Goal: Information Seeking & Learning: Learn about a topic

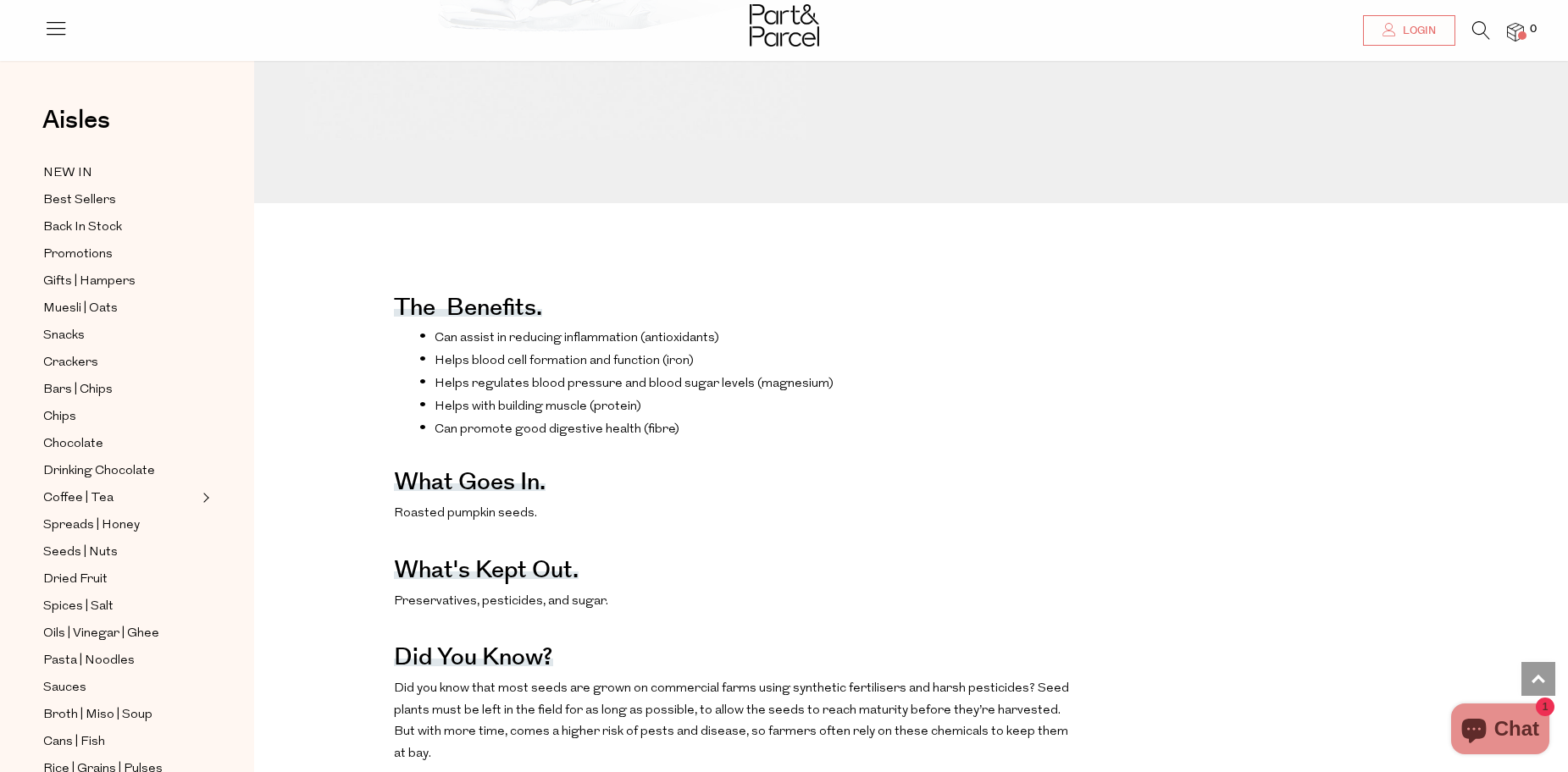
scroll to position [254, 0]
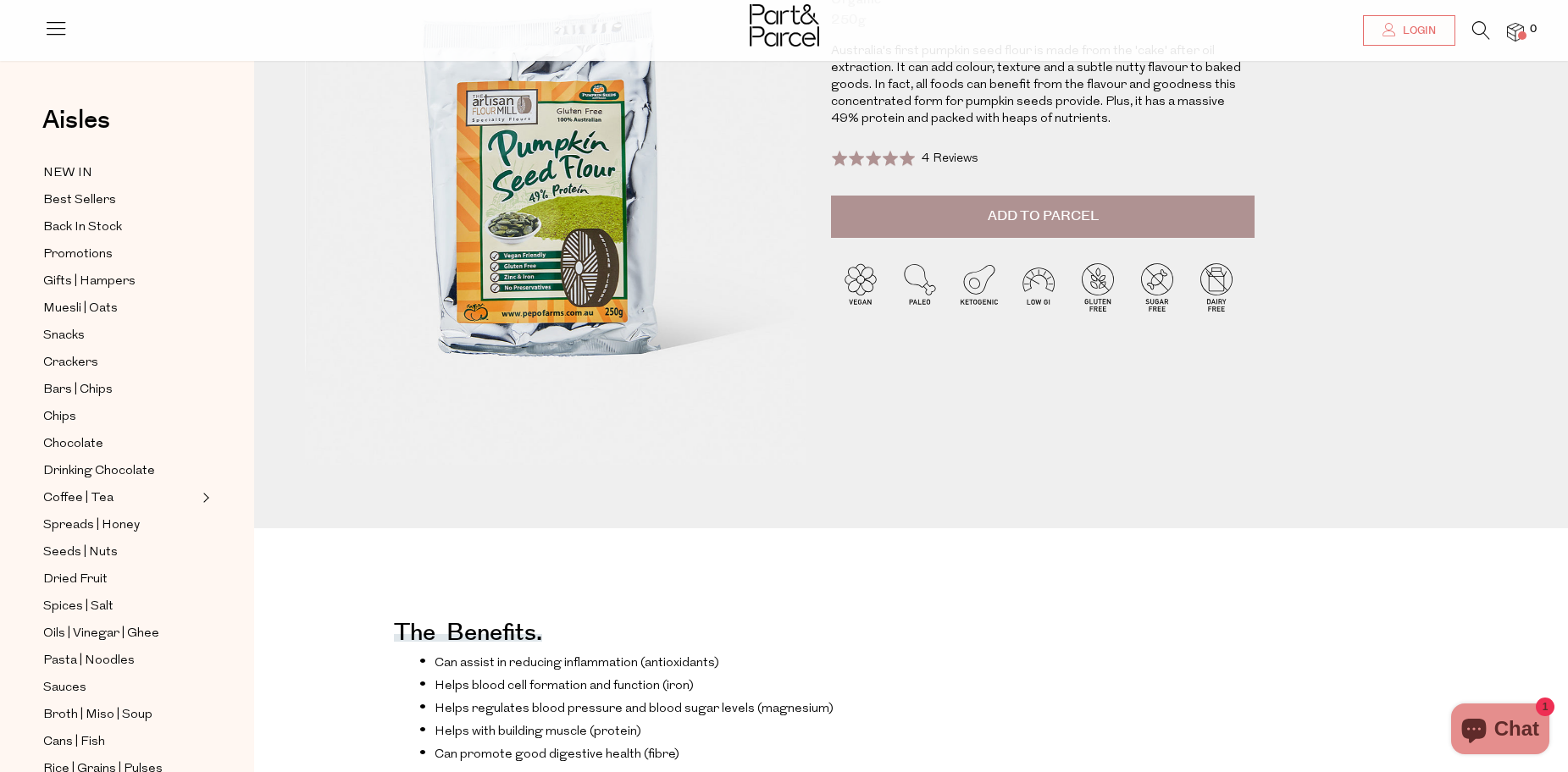
click at [788, 22] on img at bounding box center [784, 25] width 70 height 42
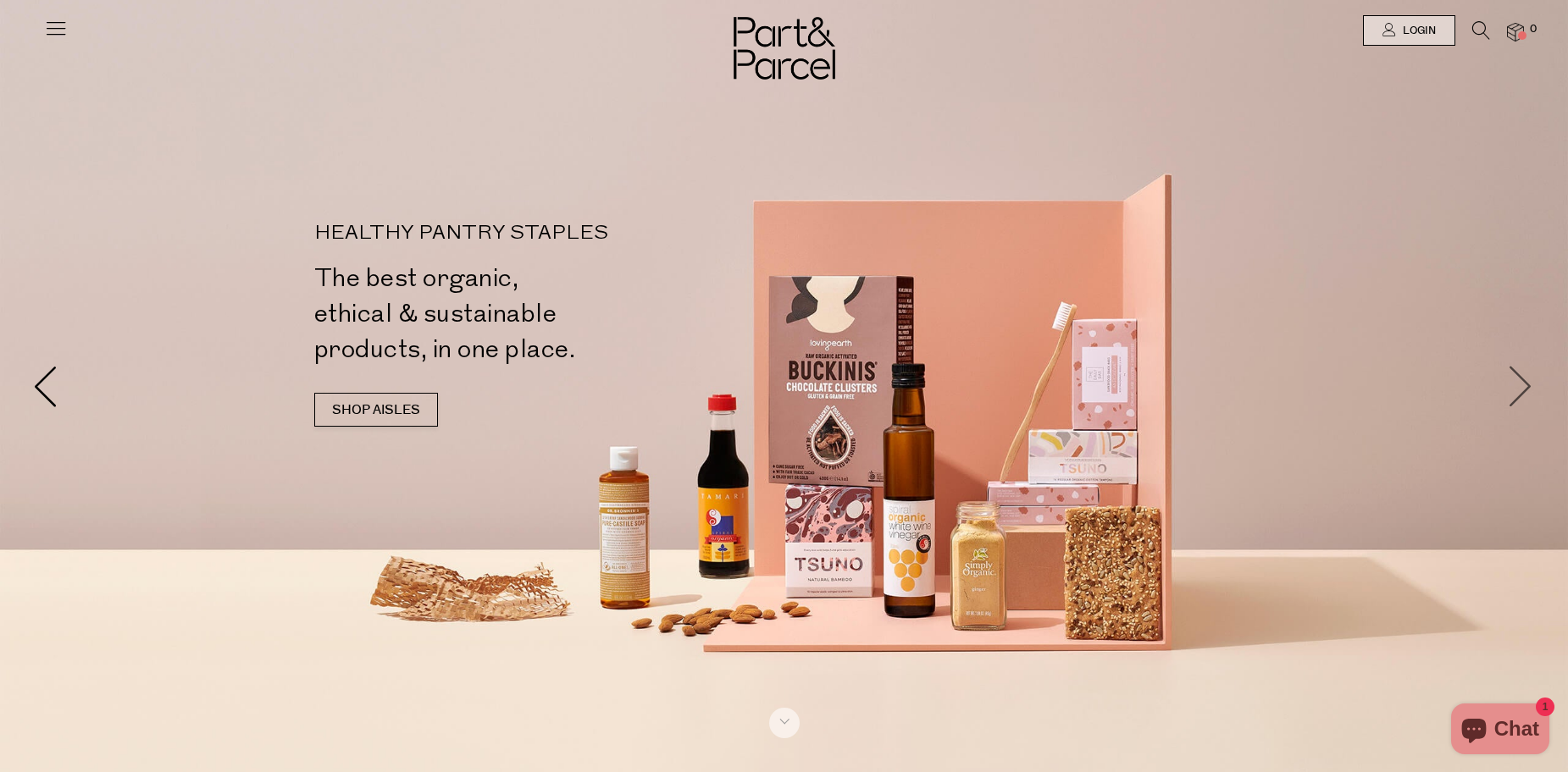
click at [1518, 403] on span at bounding box center [1521, 386] width 42 height 42
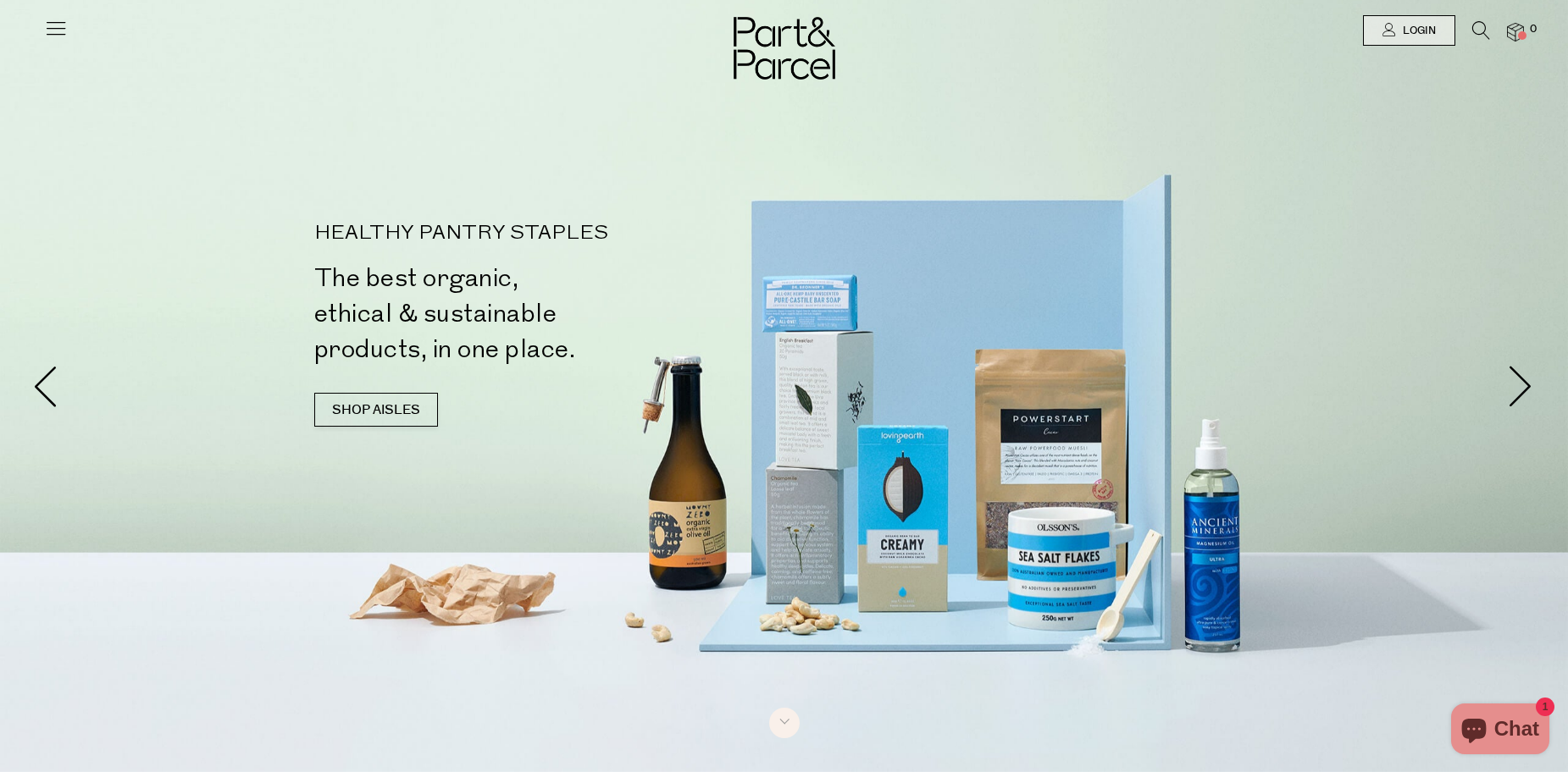
click at [66, 28] on icon at bounding box center [55, 27] width 24 height 24
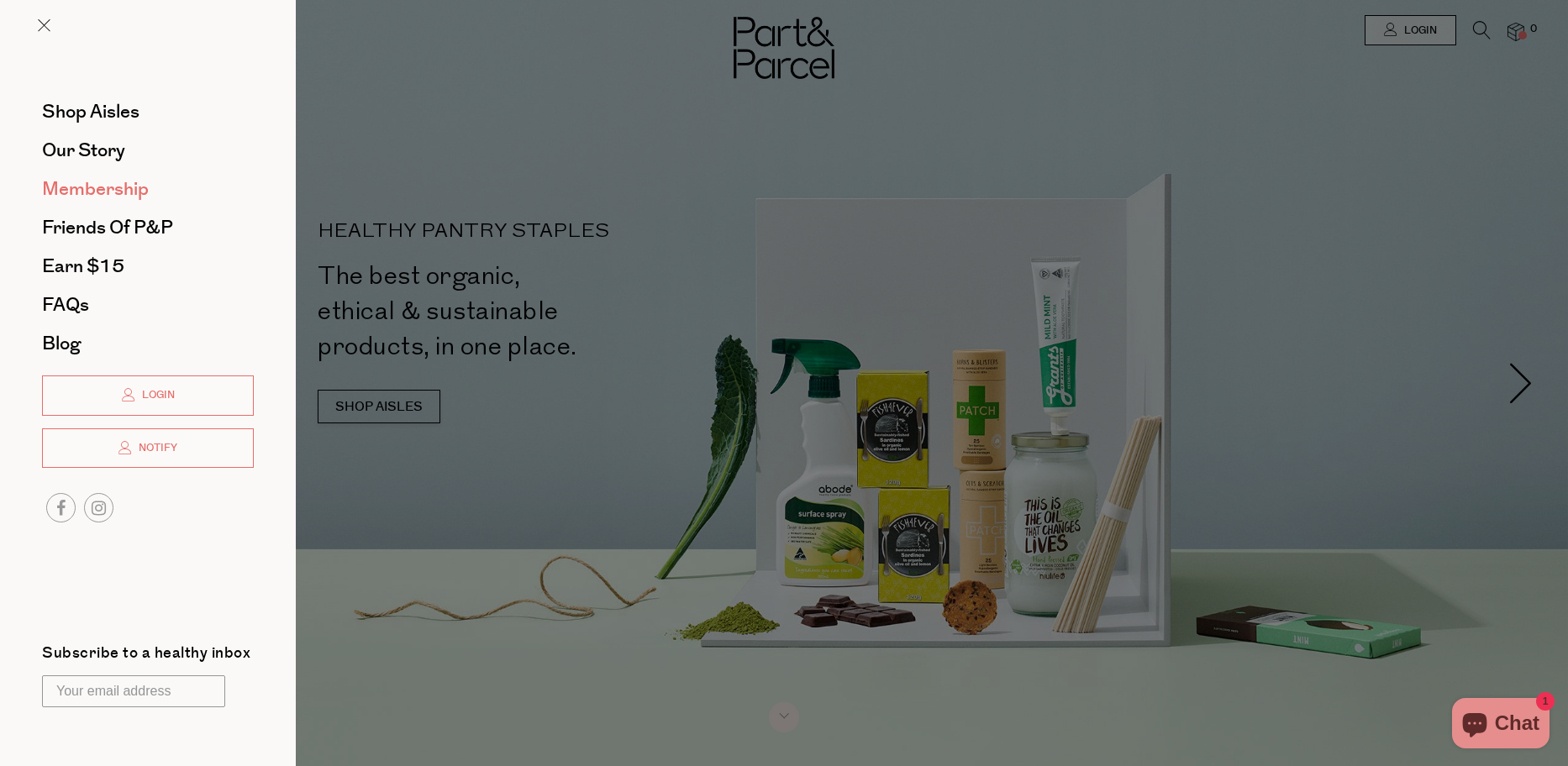
click at [109, 178] on span "Membership" at bounding box center [94, 189] width 107 height 27
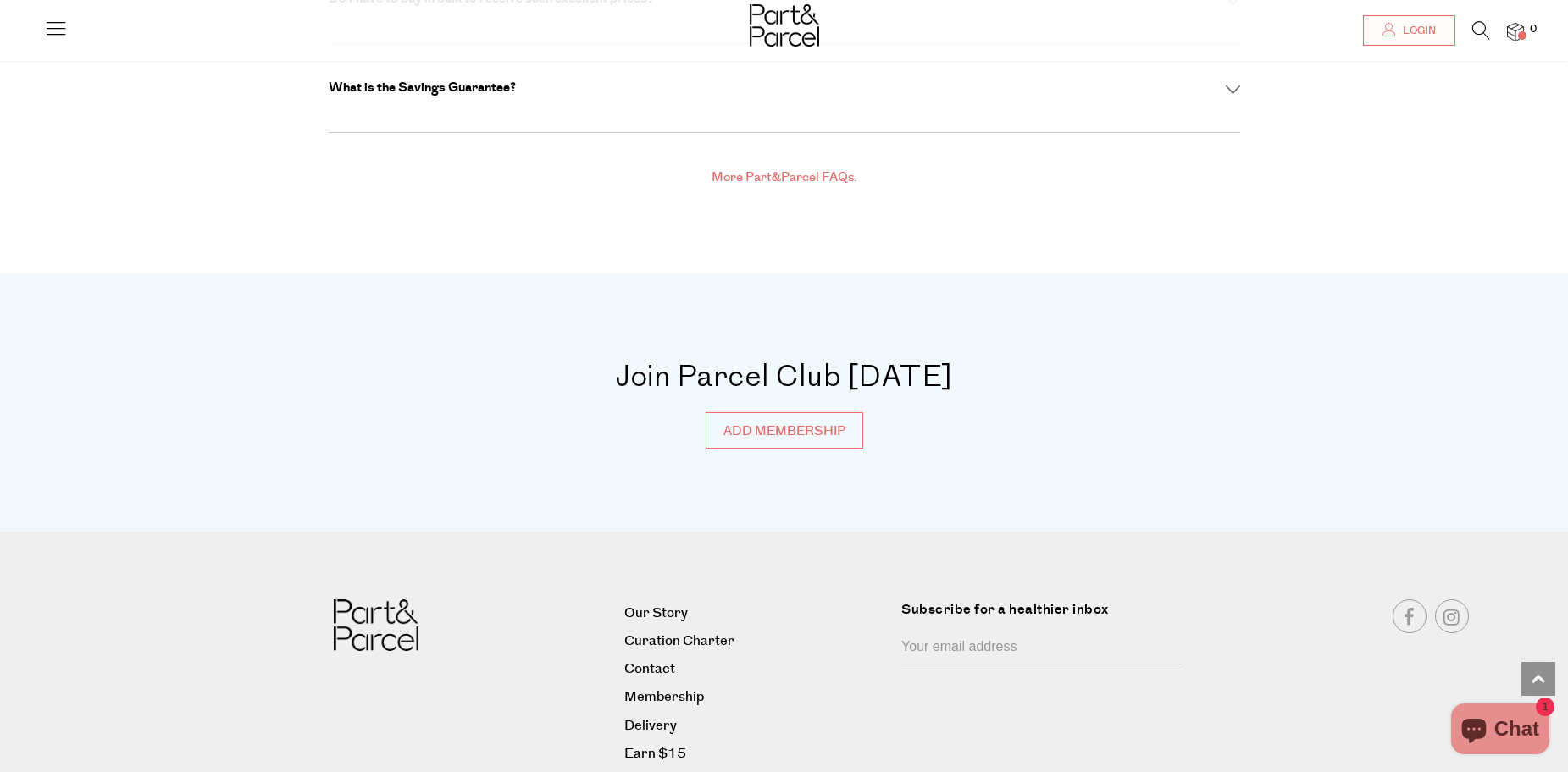
scroll to position [6156, 0]
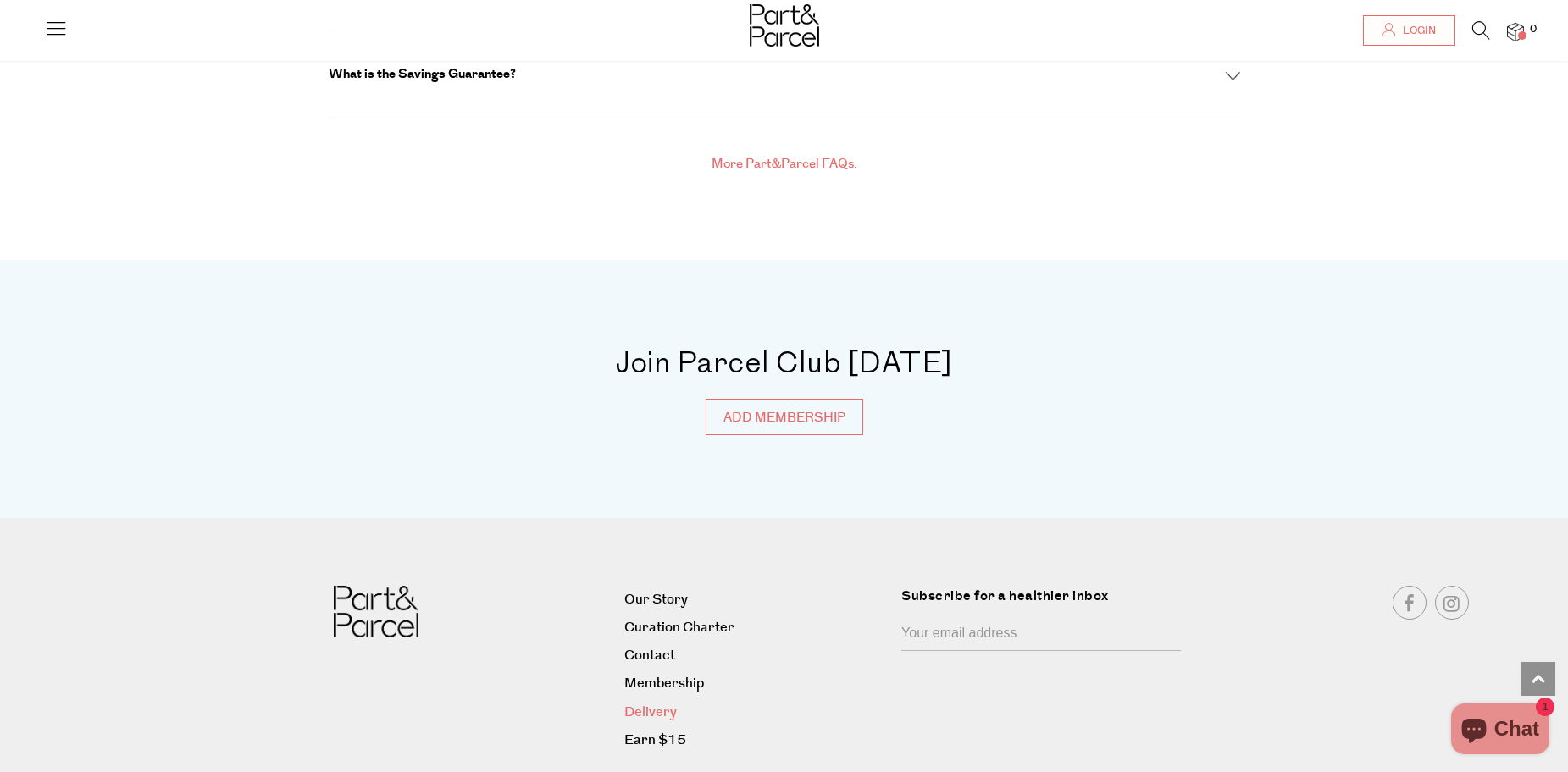
click at [645, 701] on link "Delivery" at bounding box center [756, 713] width 265 height 23
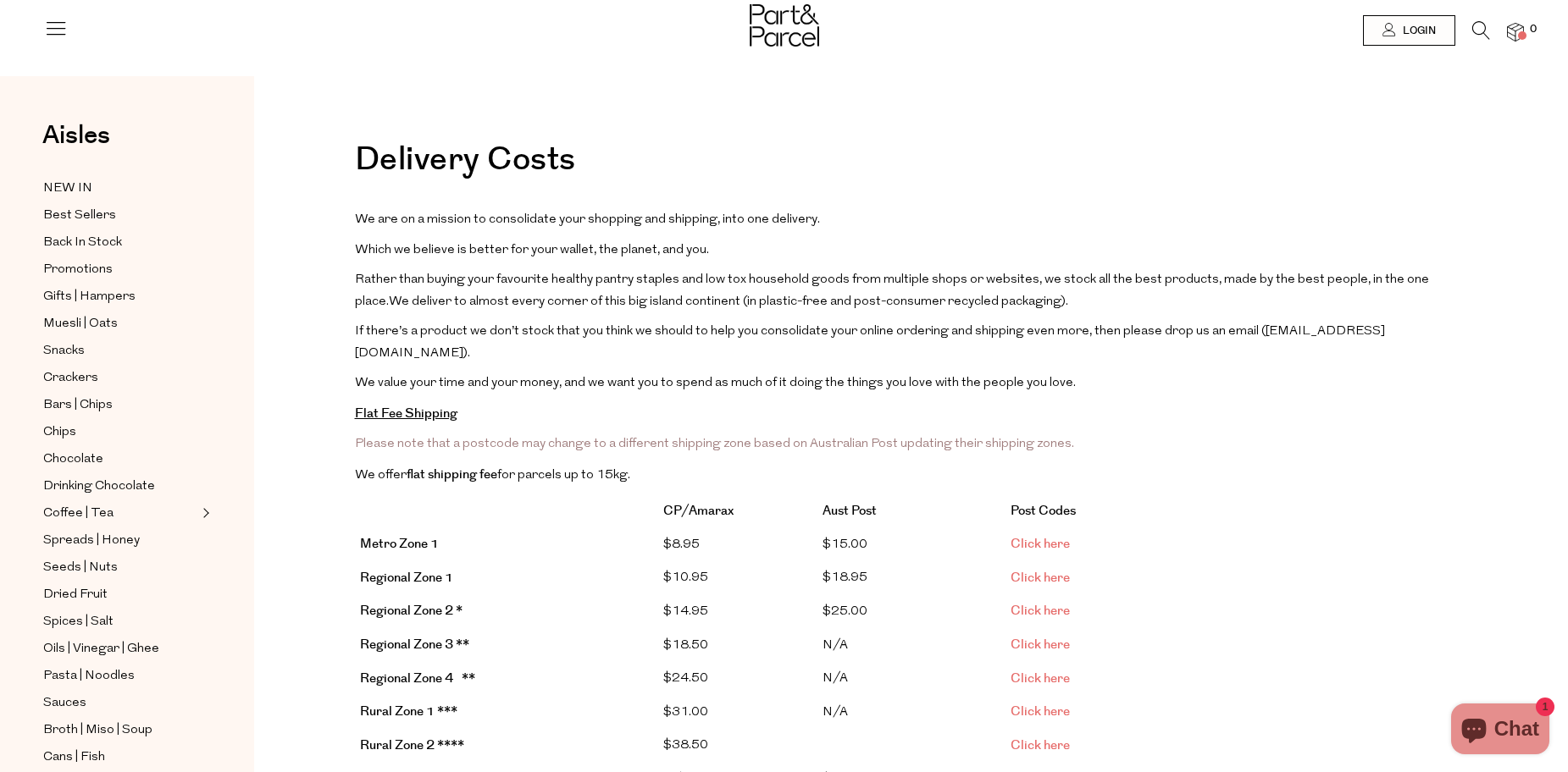
click at [1029, 535] on link "Click here" at bounding box center [1040, 544] width 59 height 17
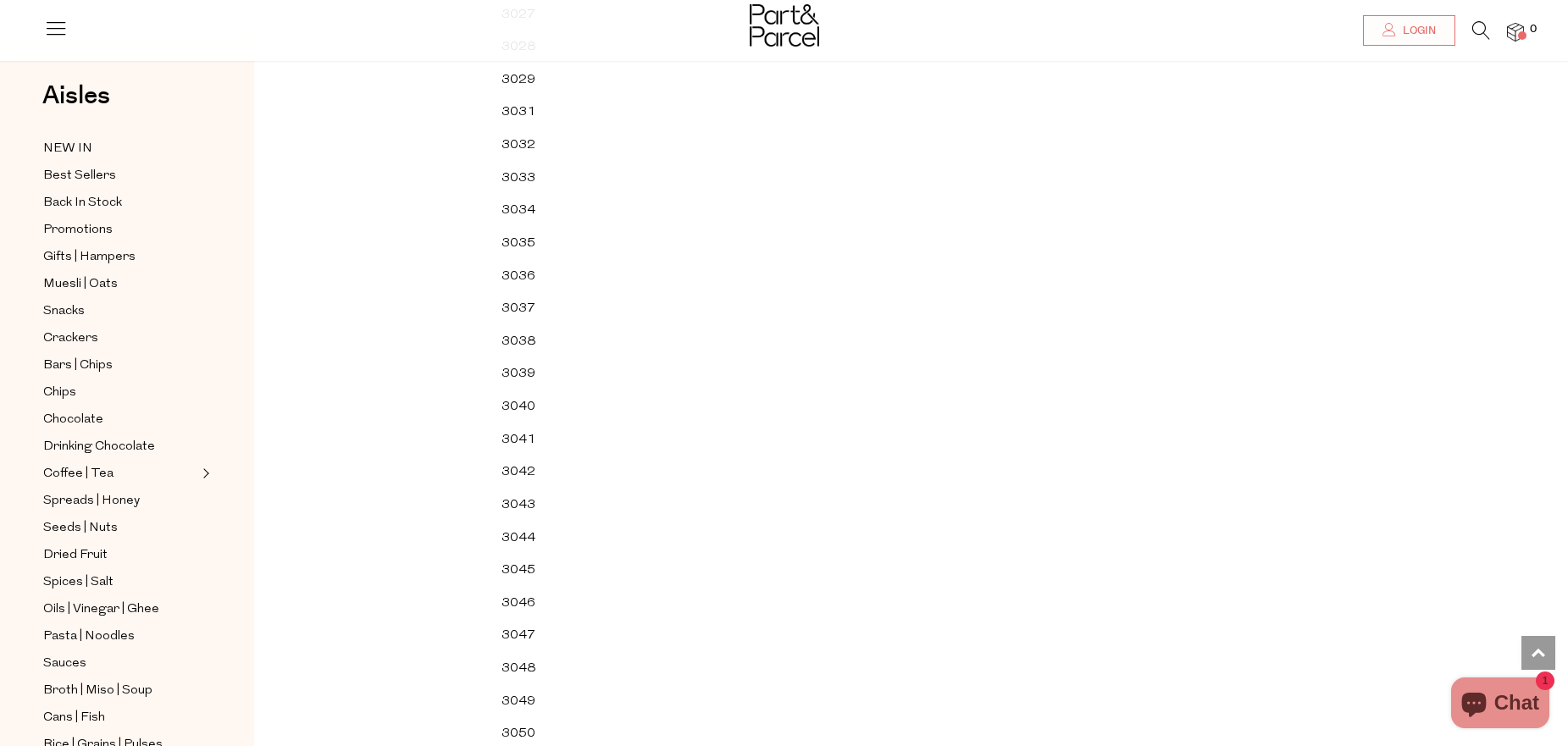
scroll to position [41850, 0]
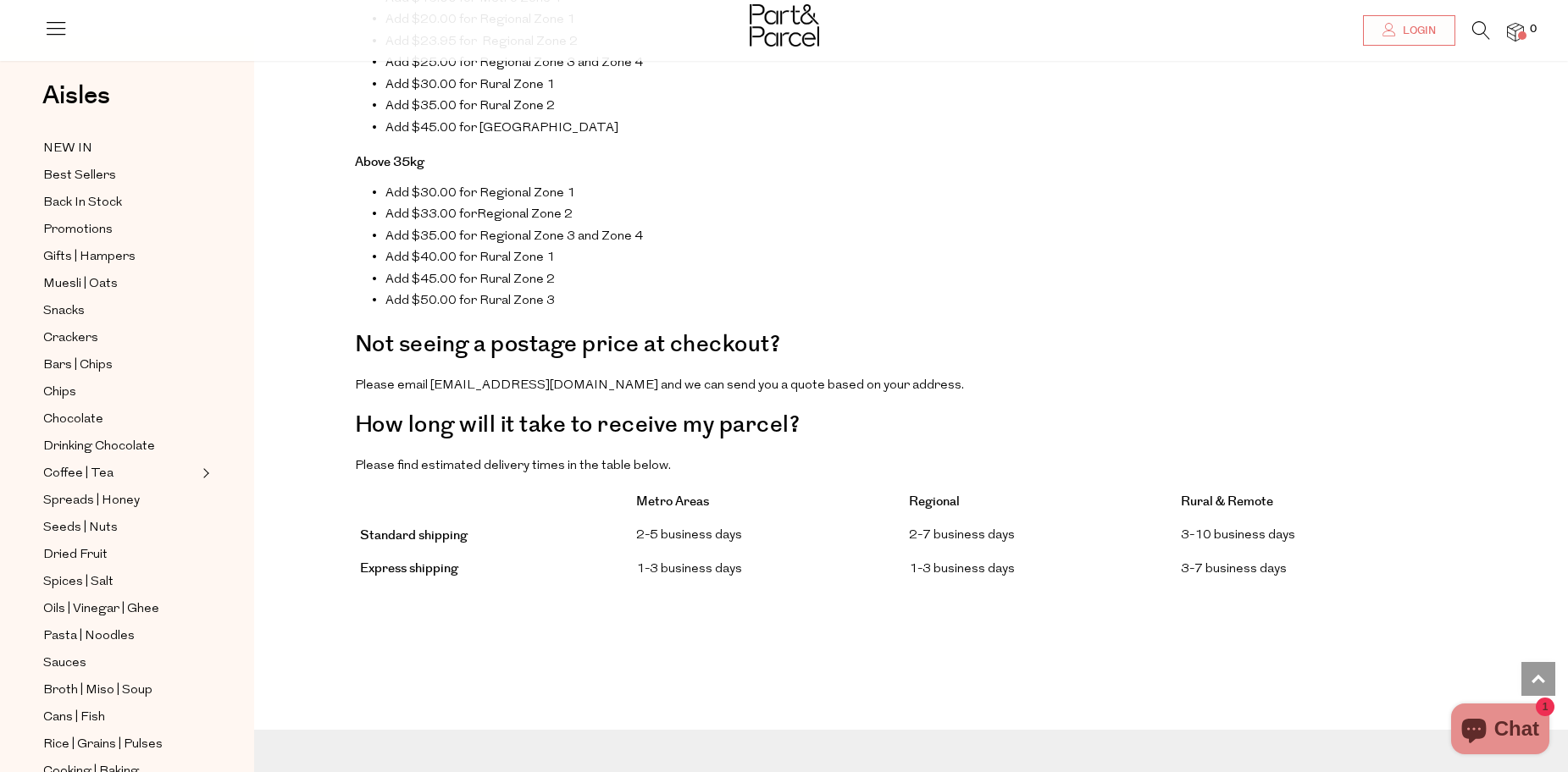
scroll to position [1416, 0]
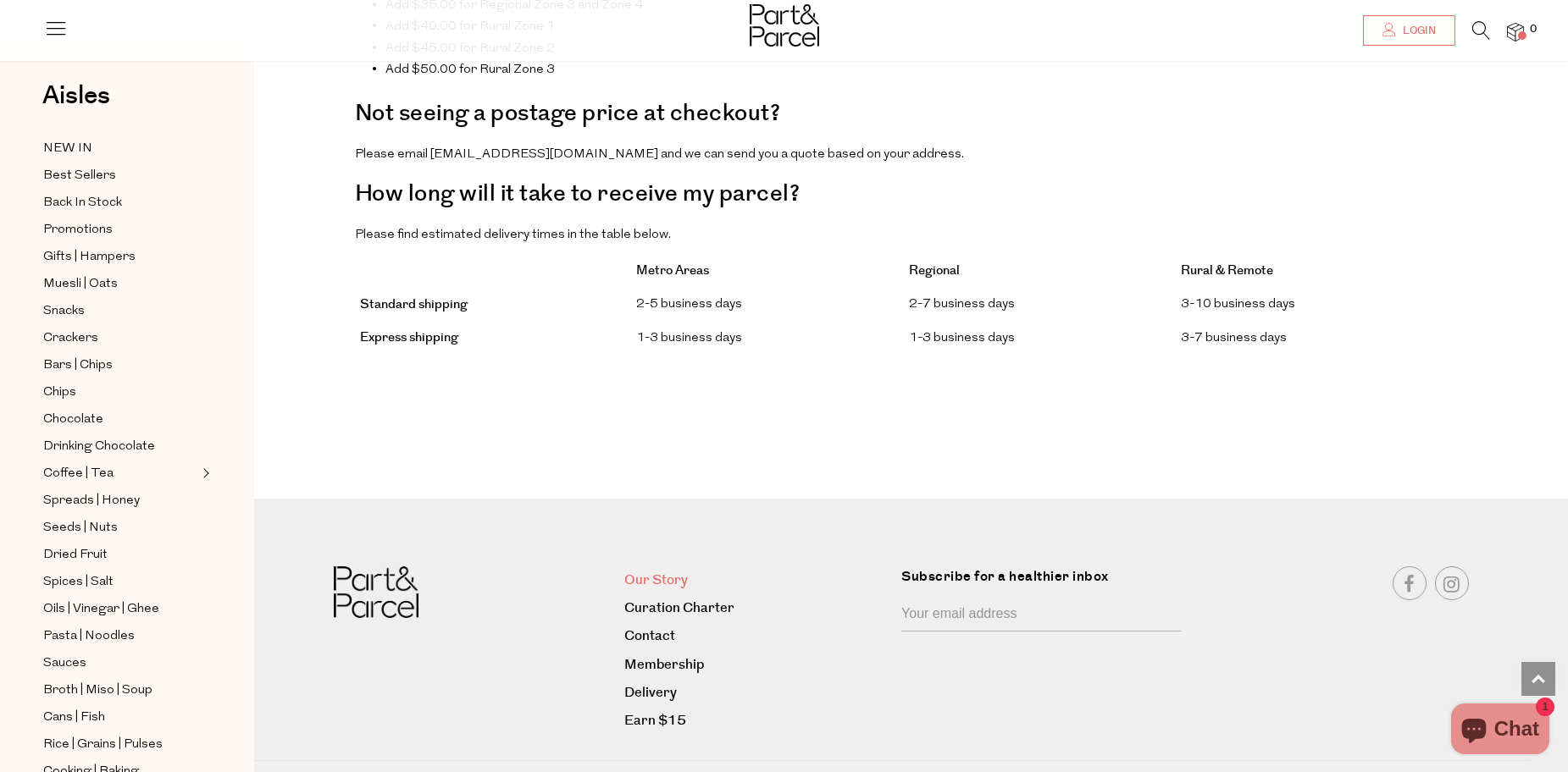
click at [670, 569] on link "Our Story" at bounding box center [756, 581] width 265 height 23
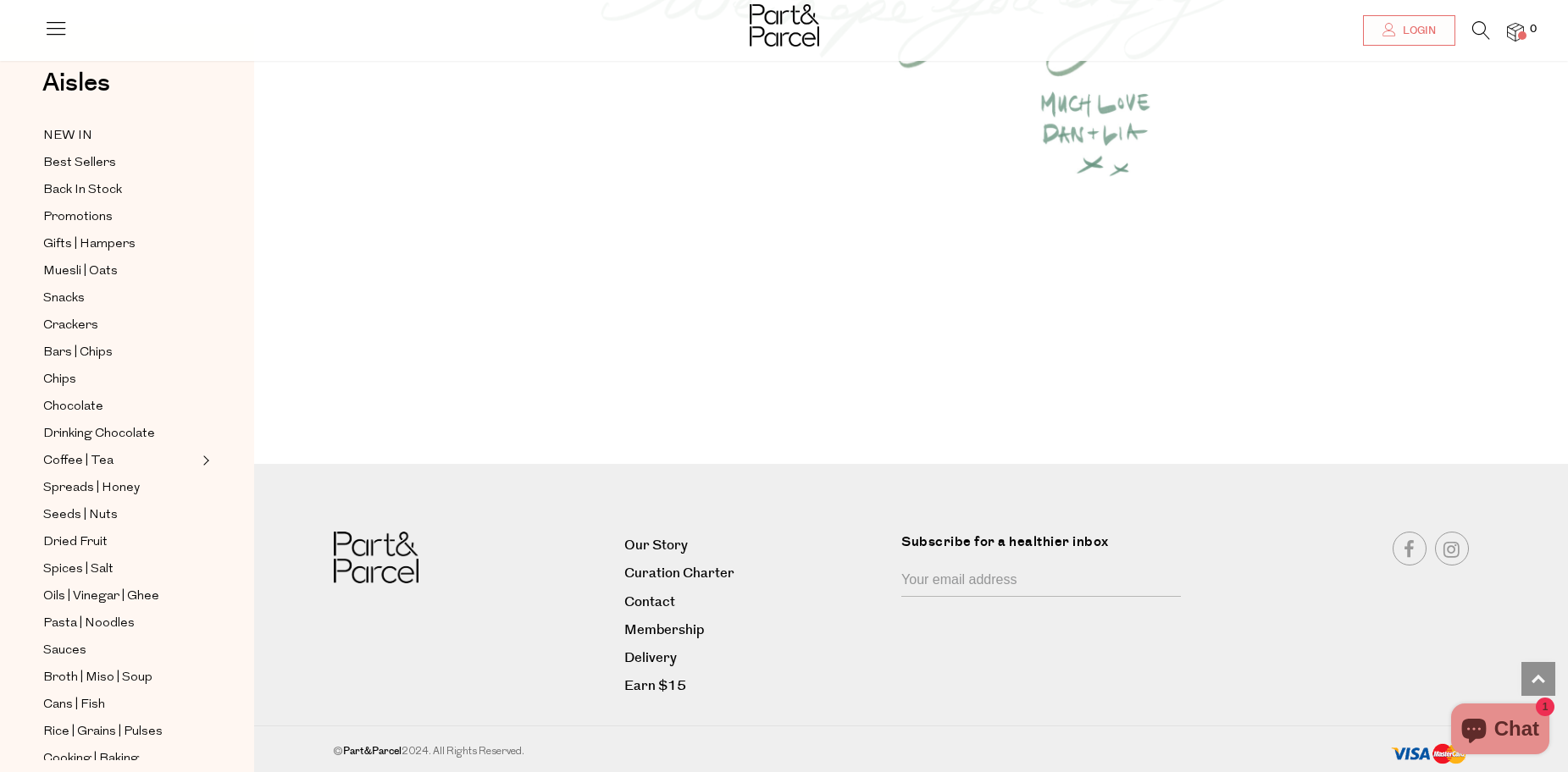
scroll to position [2301, 0]
click at [660, 602] on link "Contact" at bounding box center [756, 601] width 265 height 23
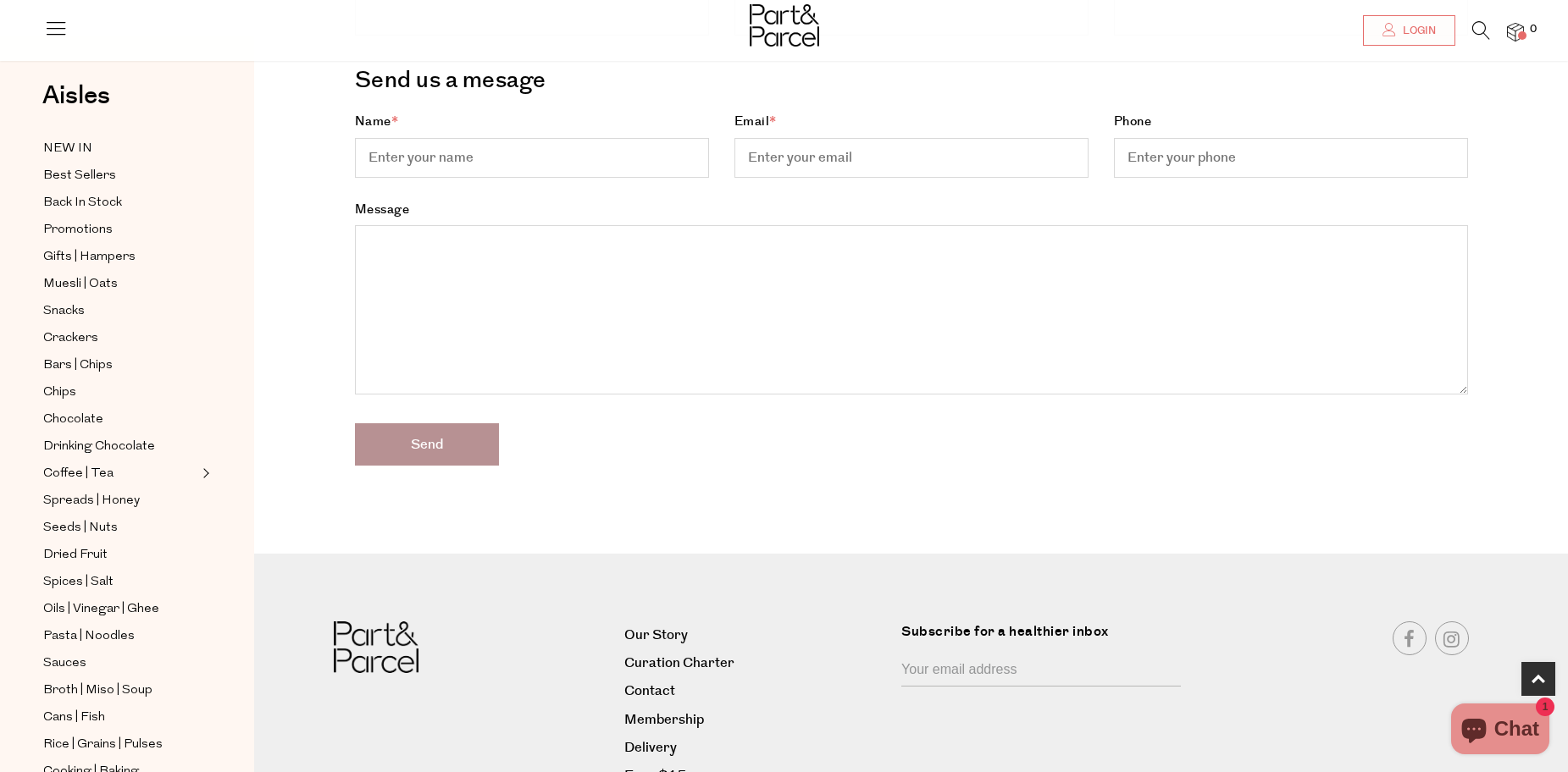
scroll to position [86, 0]
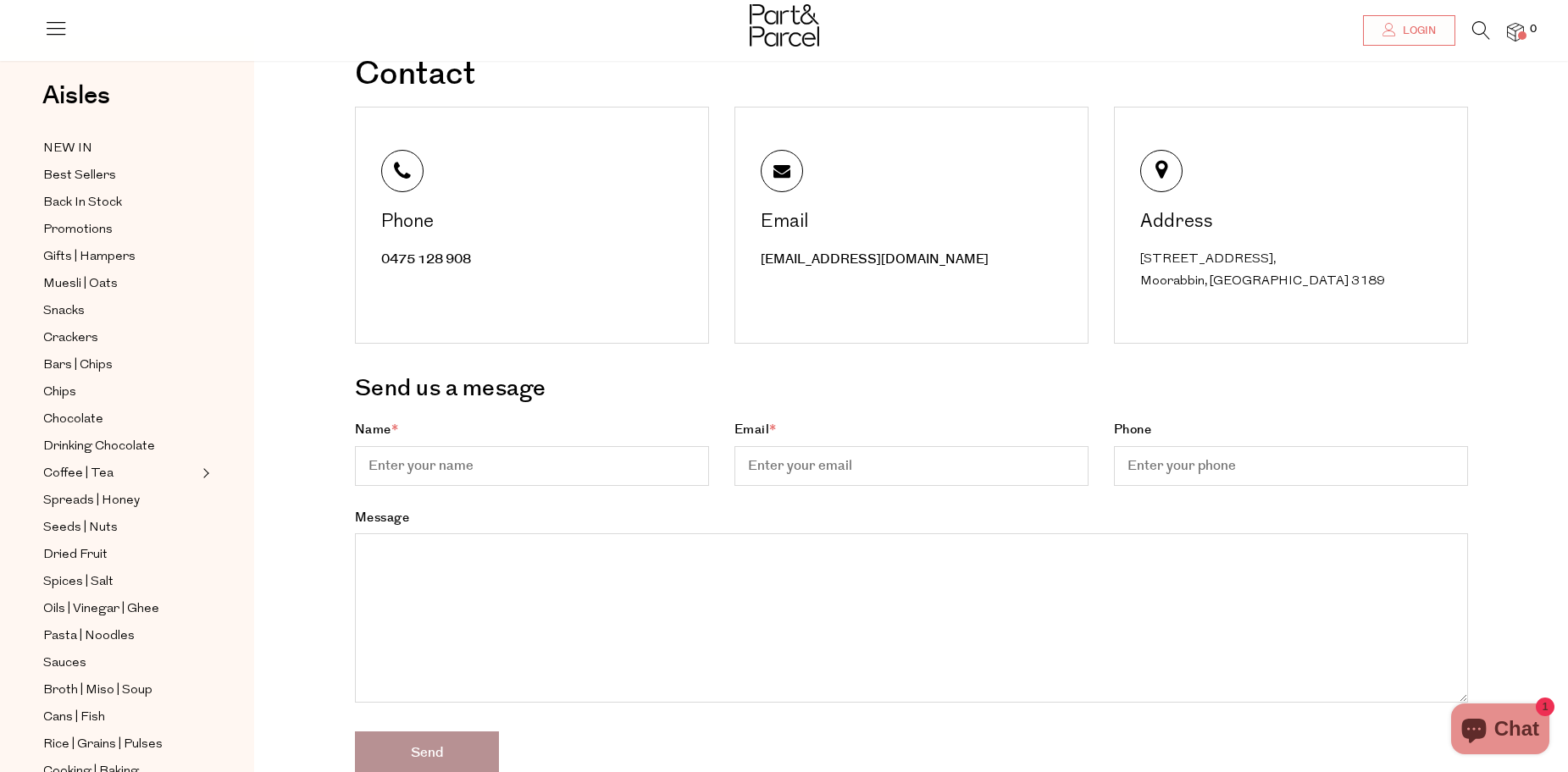
drag, startPoint x: 1151, startPoint y: 263, endPoint x: 646, endPoint y: 314, distance: 507.6
click at [1315, 268] on div "Address Unit 55, 15 Cochranes Rd, Moorabbin, VIC 3189" at bounding box center [1290, 225] width 354 height 238
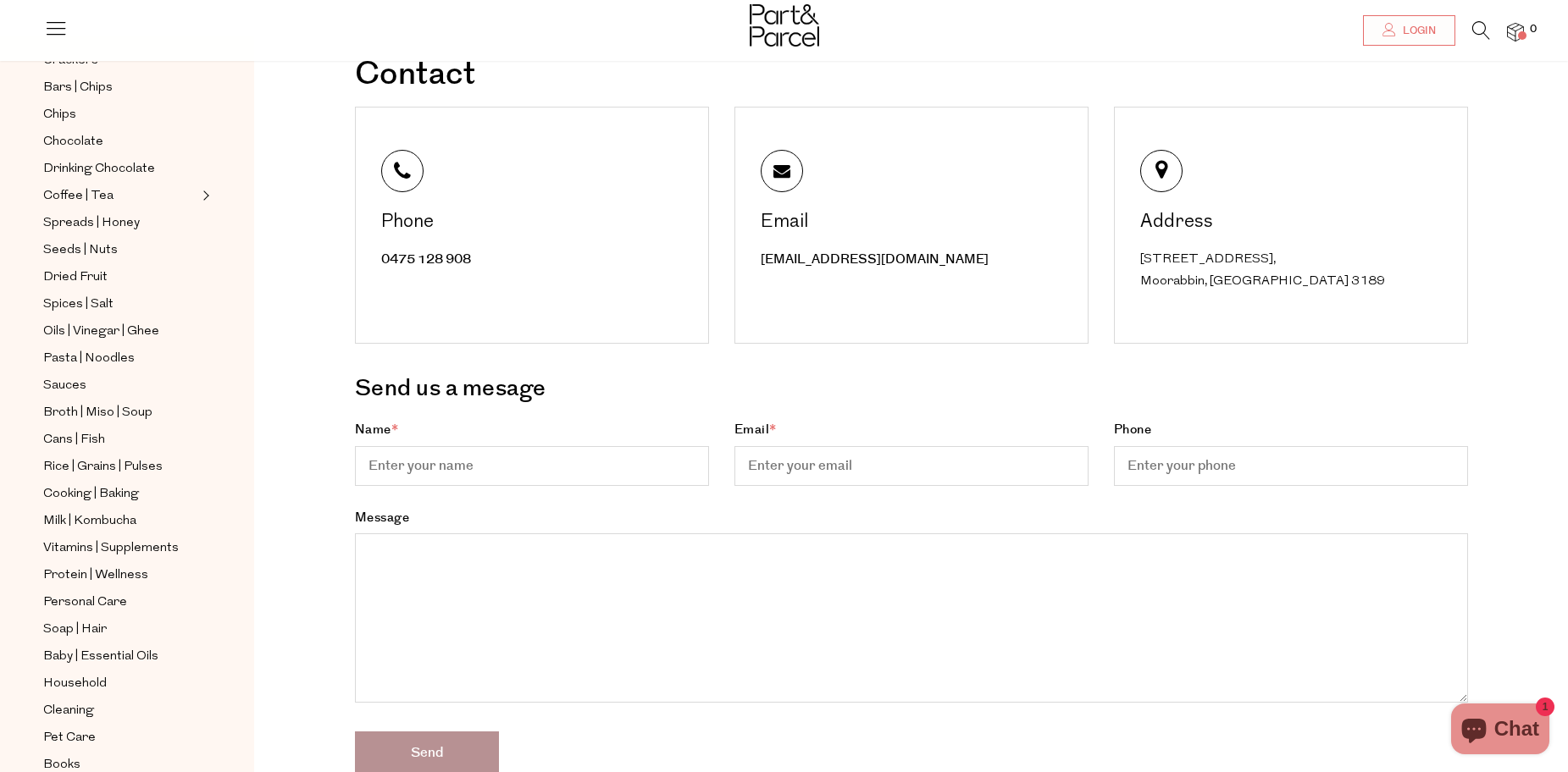
scroll to position [304, 0]
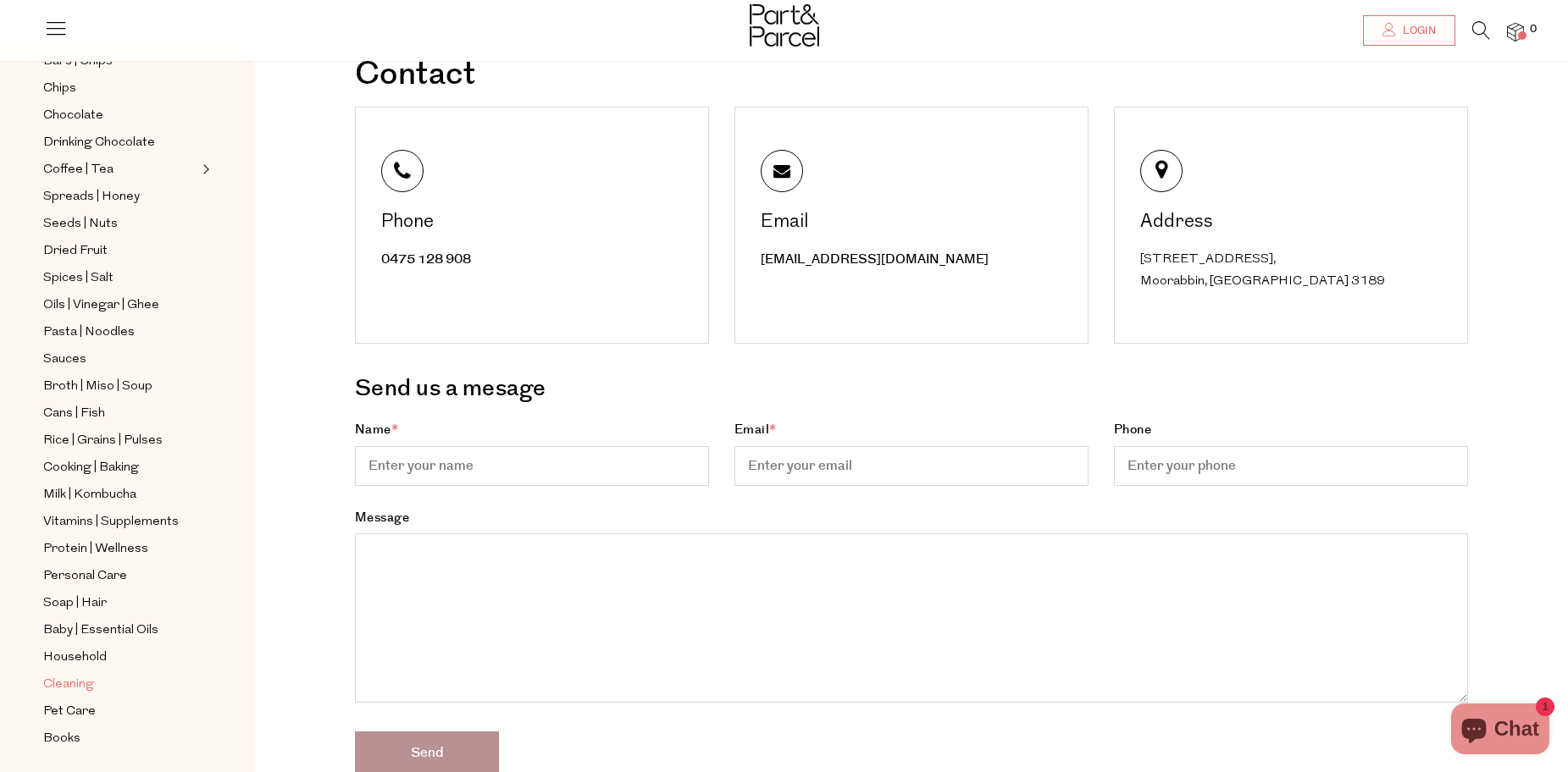
click at [72, 675] on span "Cleaning" at bounding box center [68, 685] width 51 height 20
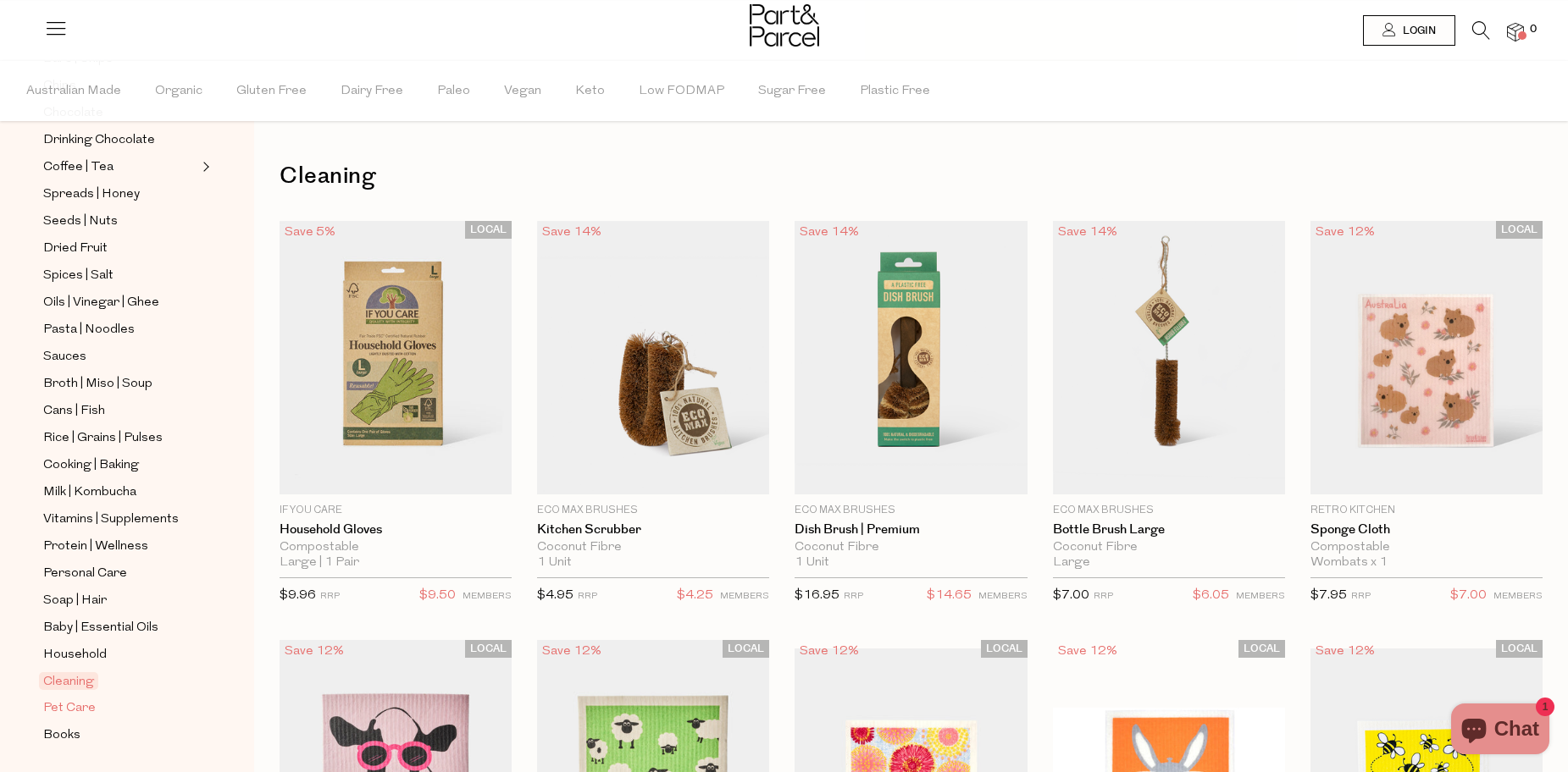
scroll to position [405, 0]
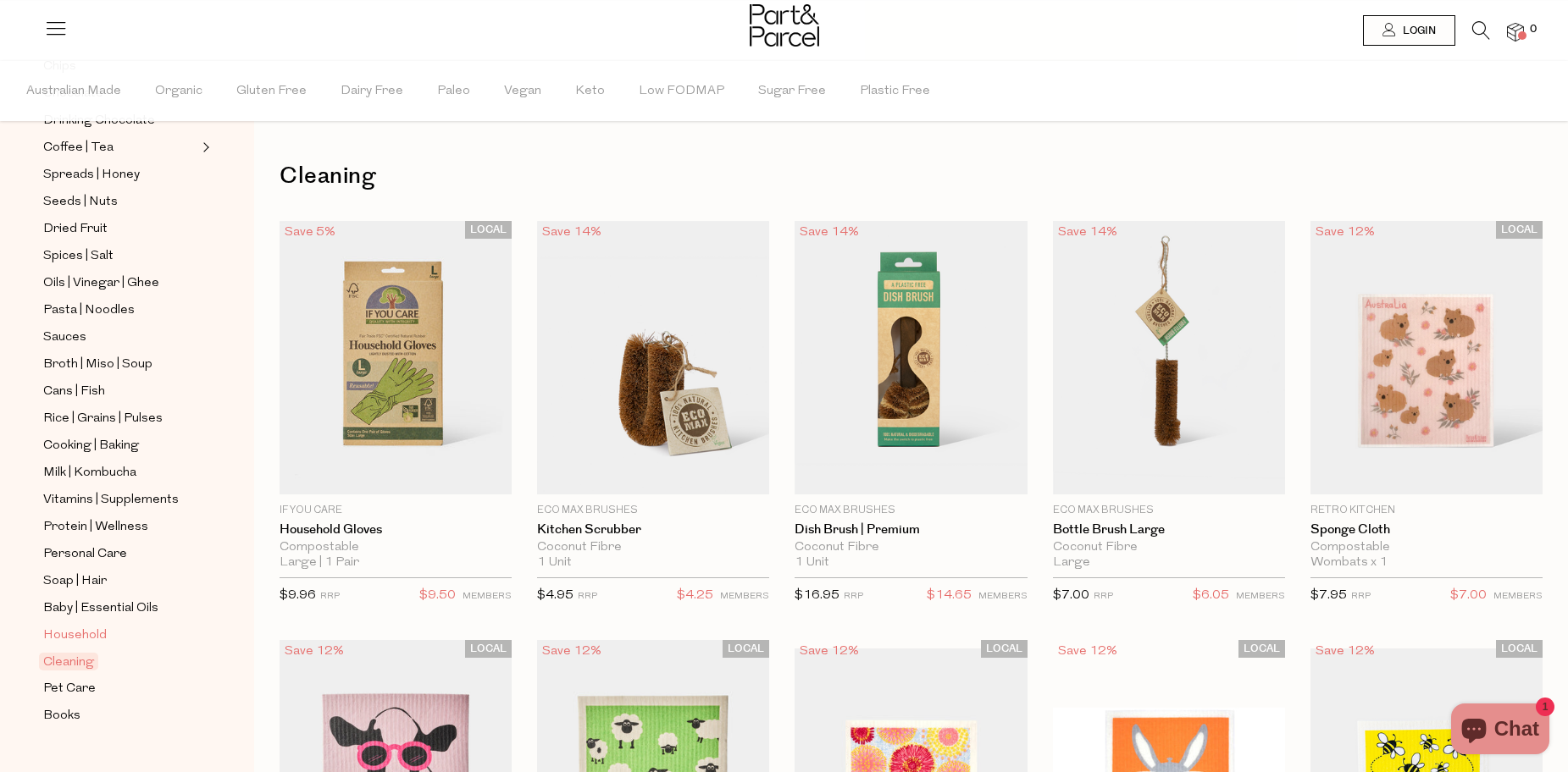
click at [76, 626] on span "Household" at bounding box center [74, 636] width 64 height 20
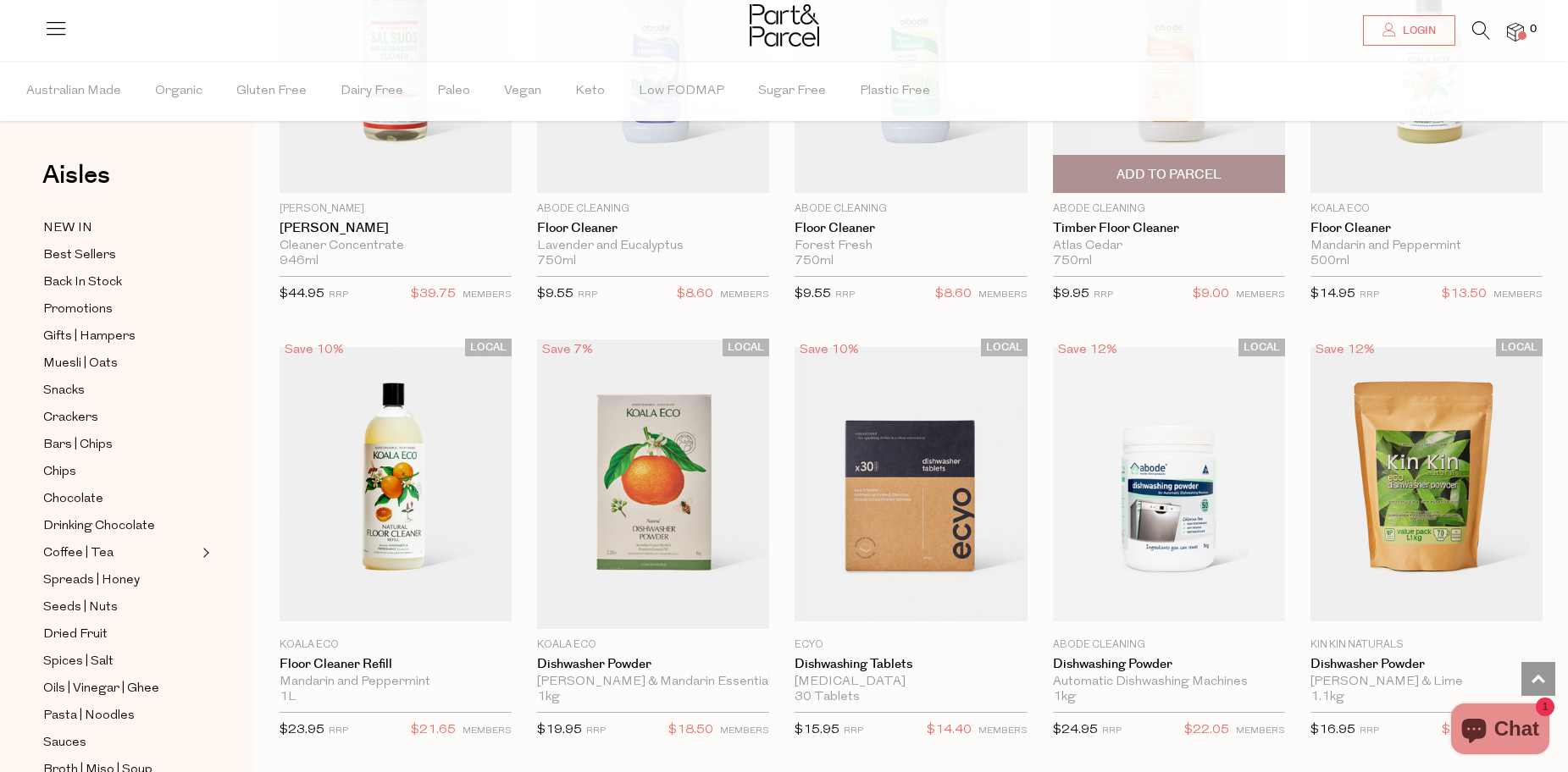
scroll to position [2117, 0]
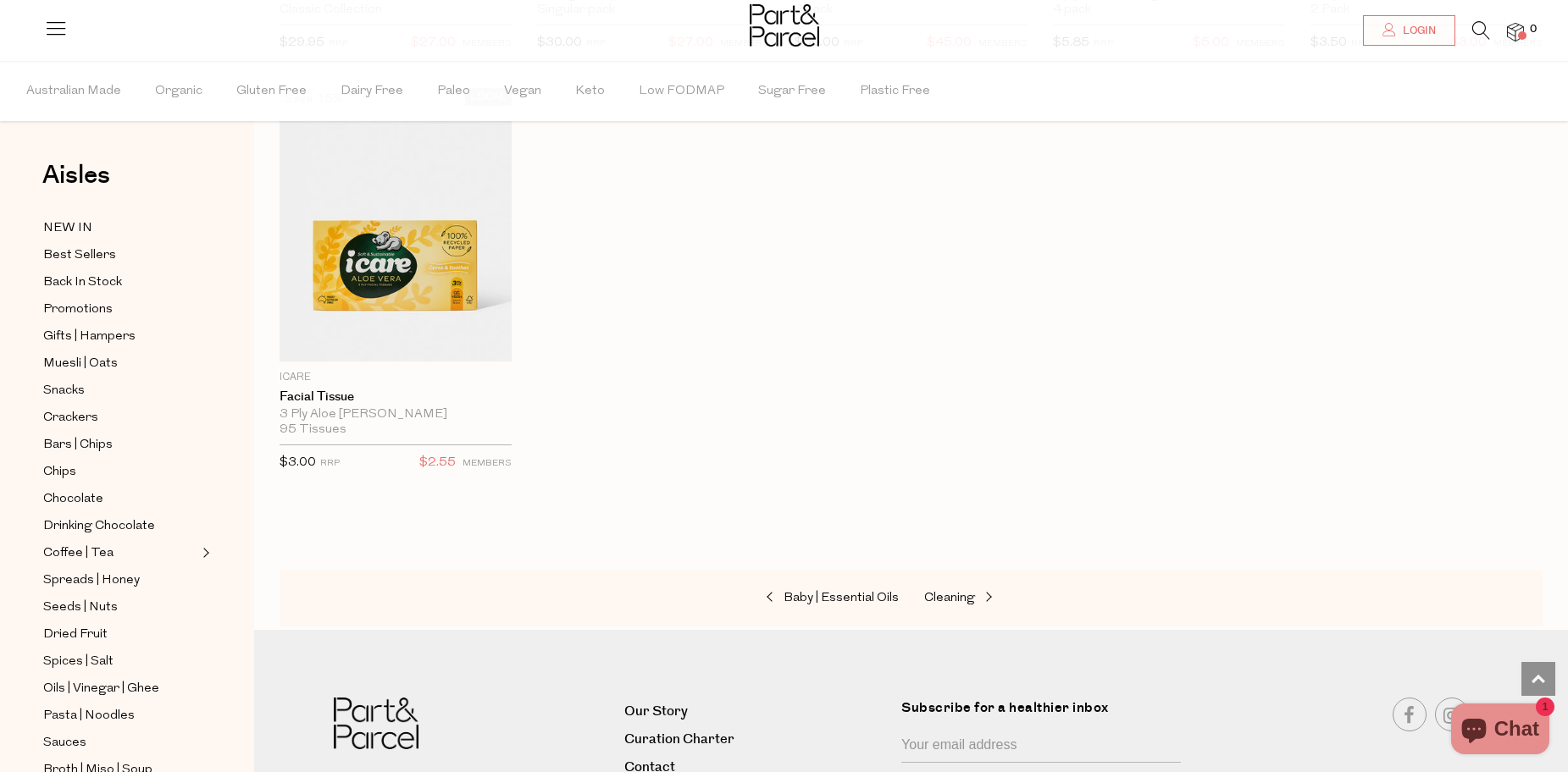
scroll to position [6945, 0]
